Goal: Task Accomplishment & Management: Manage account settings

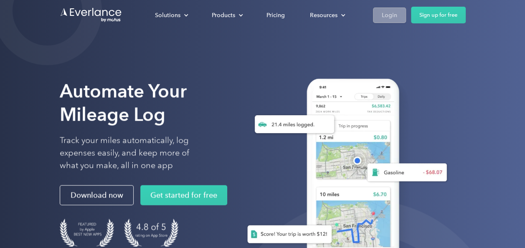
click at [390, 16] on div "Login" at bounding box center [389, 15] width 15 height 10
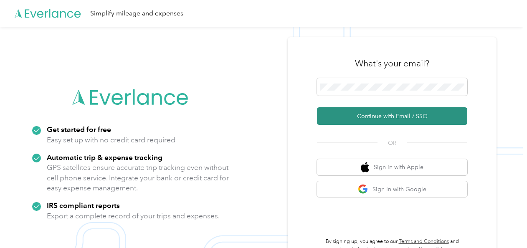
click at [382, 113] on button "Continue with Email / SSO" at bounding box center [392, 116] width 150 height 18
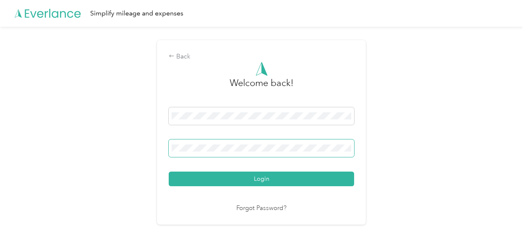
click at [274, 141] on span at bounding box center [261, 148] width 185 height 18
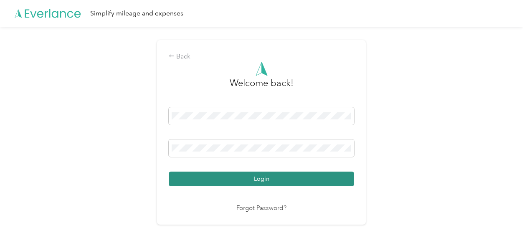
click at [260, 172] on button "Login" at bounding box center [261, 179] width 185 height 15
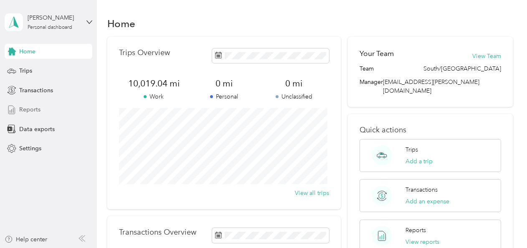
click at [36, 110] on span "Reports" at bounding box center [29, 109] width 21 height 9
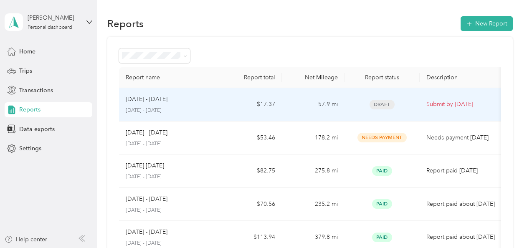
click at [440, 100] on p "Submit by Sep. 4, 2025" at bounding box center [461, 104] width 70 height 9
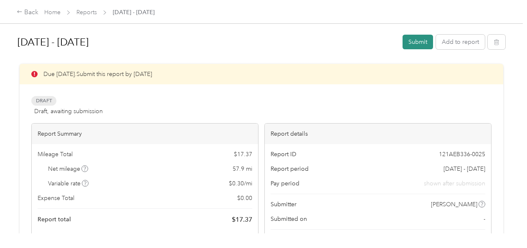
click at [412, 43] on button "Submit" at bounding box center [418, 42] width 30 height 15
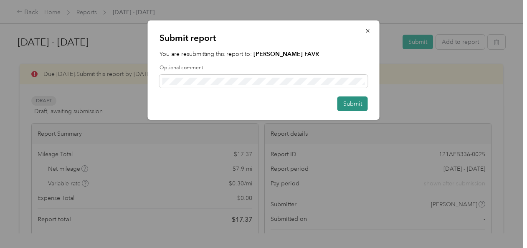
click at [355, 106] on button "Submit" at bounding box center [352, 103] width 30 height 15
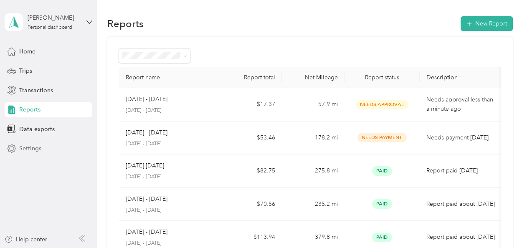
click at [33, 152] on span "Settings" at bounding box center [30, 148] width 22 height 9
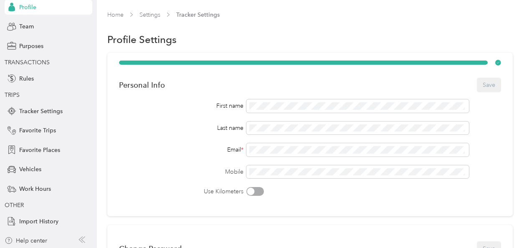
scroll to position [60, 0]
click at [54, 108] on span "Tracker Settings" at bounding box center [40, 110] width 43 height 9
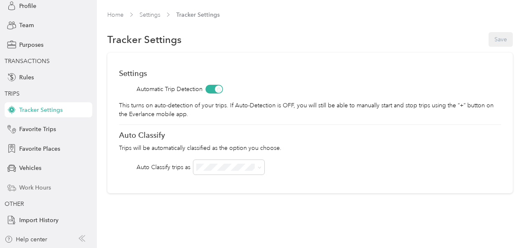
click at [44, 187] on span "Work Hours" at bounding box center [35, 187] width 32 height 9
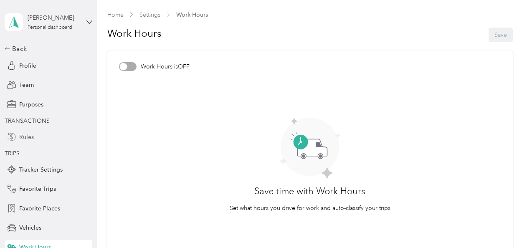
click at [34, 136] on div "Rules" at bounding box center [49, 136] width 88 height 15
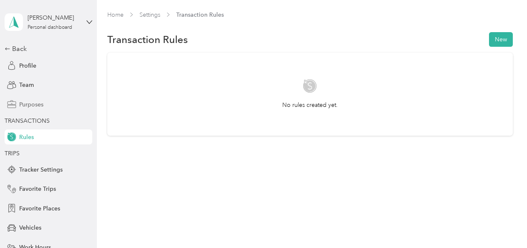
click at [38, 108] on span "Purposes" at bounding box center [31, 104] width 24 height 9
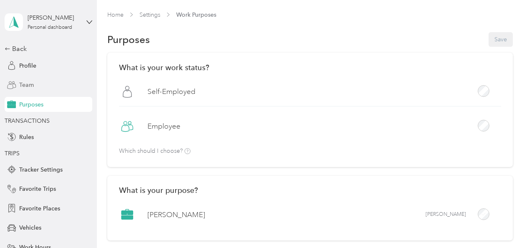
click at [50, 85] on div "Team" at bounding box center [49, 85] width 88 height 15
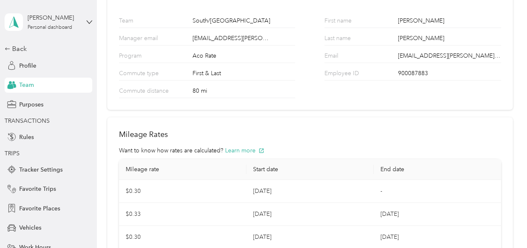
scroll to position [84, 0]
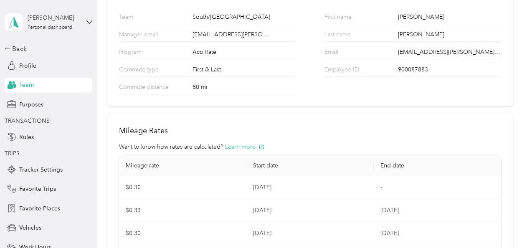
click at [198, 86] on div "80 mi" at bounding box center [243, 88] width 103 height 11
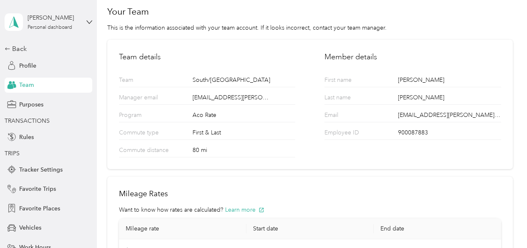
scroll to position [0, 0]
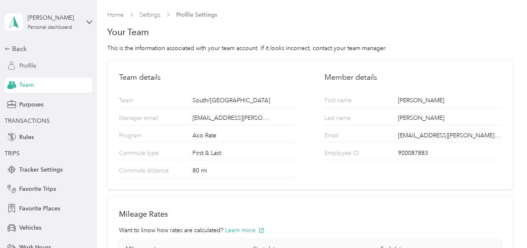
click at [28, 63] on span "Profile" at bounding box center [27, 65] width 17 height 9
